Goal: Task Accomplishment & Management: Complete application form

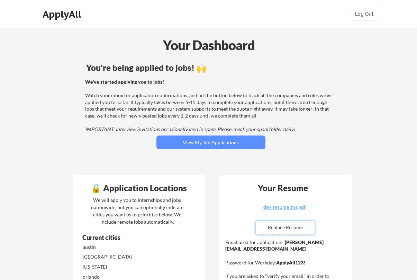
click at [292, 228] on input "file" at bounding box center [285, 228] width 58 height 13
type input "C:\fakepath\Dev_Resume_MS.pdf"
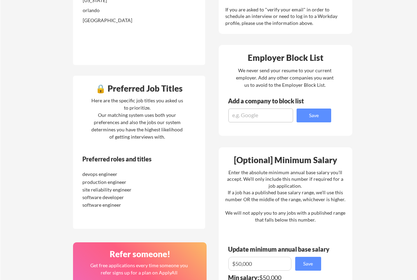
scroll to position [312, 0]
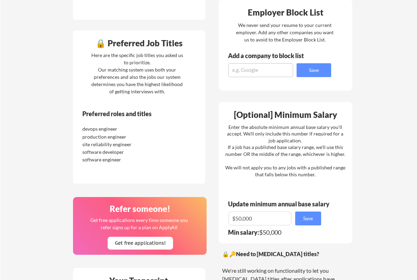
click at [124, 157] on div "software engineer" at bounding box center [118, 159] width 73 height 7
drag, startPoint x: 124, startPoint y: 162, endPoint x: 81, endPoint y: 126, distance: 56.1
click at [81, 126] on div "devops engineer production engineer site reliability engineer software develope…" at bounding box center [124, 144] width 87 height 38
click at [123, 162] on div "software engineer" at bounding box center [118, 159] width 73 height 7
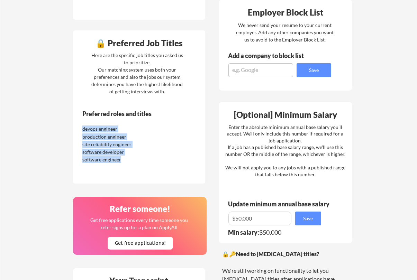
drag, startPoint x: 123, startPoint y: 162, endPoint x: 80, endPoint y: 130, distance: 52.9
click at [81, 130] on div "devops engineer production engineer site reliability engineer software develope…" at bounding box center [124, 144] width 87 height 38
copy div "devops engineer production engineer site reliability engineer software develope…"
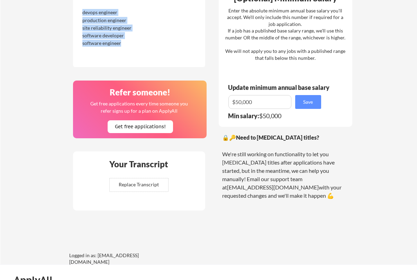
scroll to position [441, 0]
